Goal: Find specific page/section: Find specific page/section

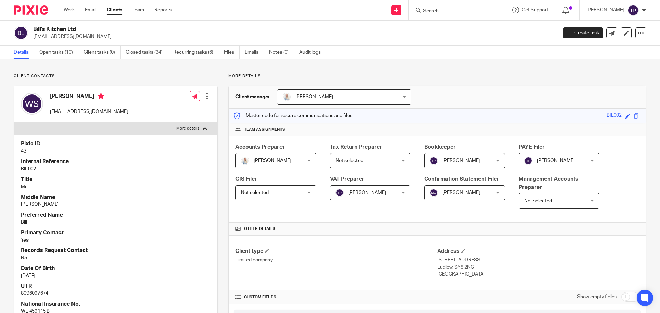
scroll to position [103, 0]
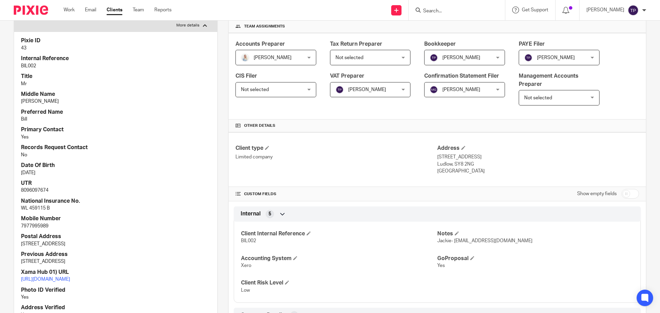
click at [437, 8] on div at bounding box center [456, 10] width 80 height 9
click at [446, 5] on div at bounding box center [457, 10] width 96 height 20
click at [447, 10] on input "Search" at bounding box center [454, 11] width 62 height 6
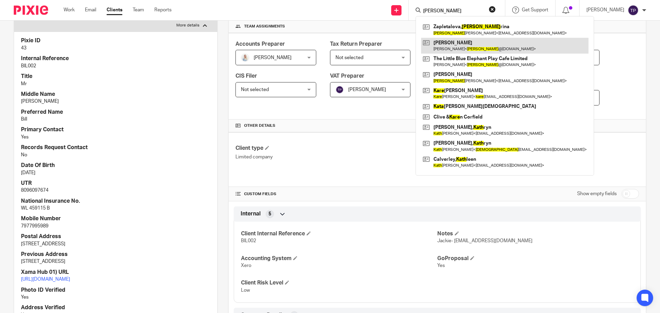
type input "kate"
click at [472, 44] on link at bounding box center [504, 46] width 167 height 16
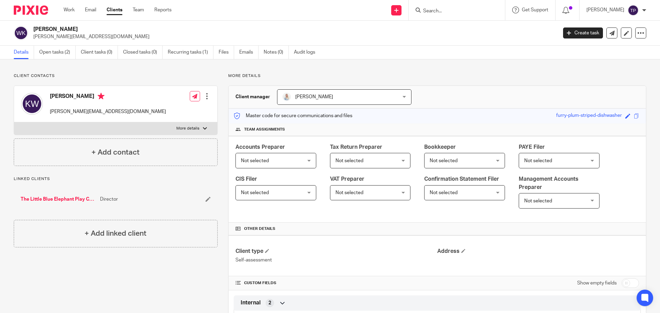
click at [190, 128] on p "More details" at bounding box center [187, 129] width 23 height 6
click at [14, 122] on input "More details" at bounding box center [14, 122] width 0 height 0
checkbox input "true"
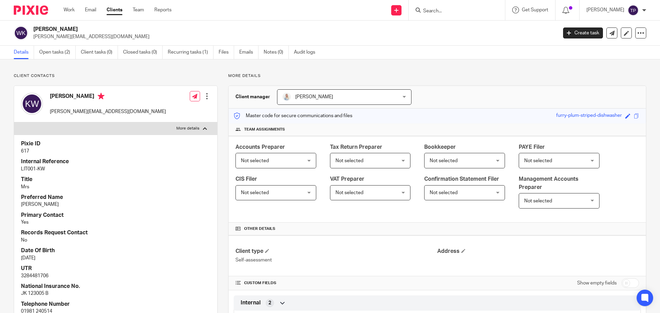
click at [456, 11] on input "Search" at bounding box center [454, 11] width 62 height 6
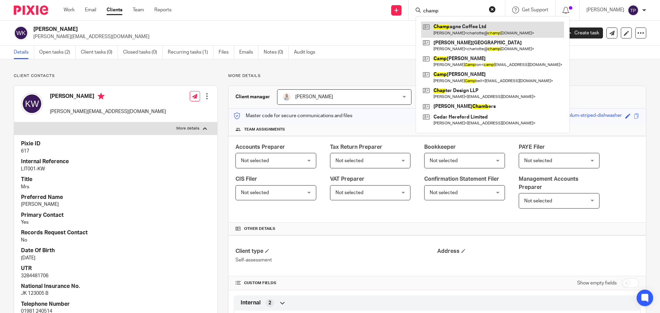
type input "champ"
click at [501, 28] on link at bounding box center [492, 30] width 143 height 16
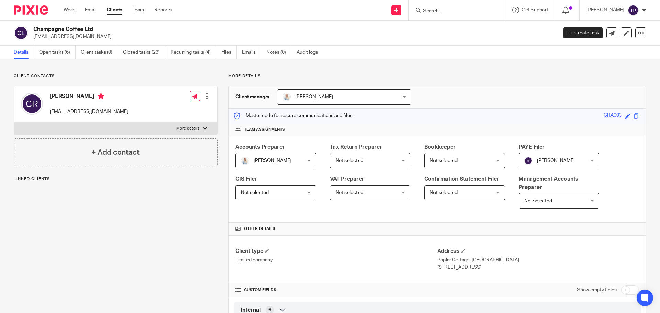
click at [190, 130] on p "More details" at bounding box center [187, 129] width 23 height 6
click at [14, 122] on input "More details" at bounding box center [14, 122] width 0 height 0
checkbox input "true"
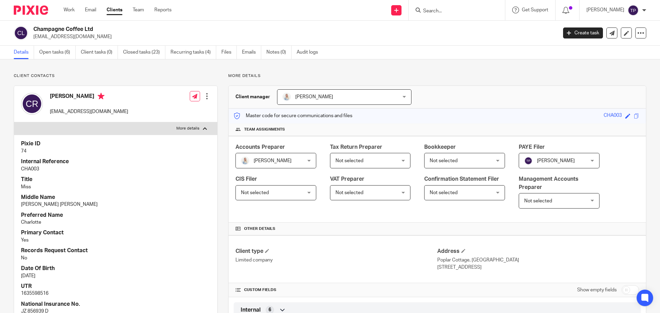
click at [447, 9] on input "Search" at bounding box center [454, 11] width 62 height 6
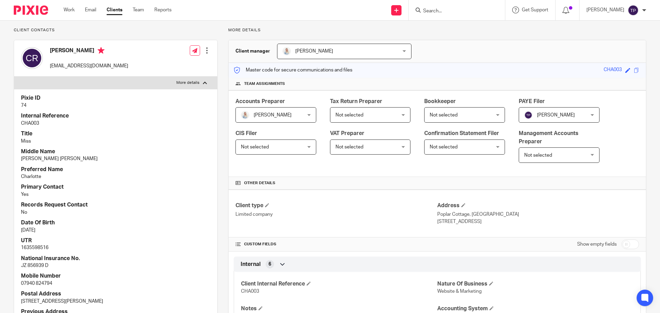
scroll to position [34, 0]
